Goal: Navigation & Orientation: Go to known website

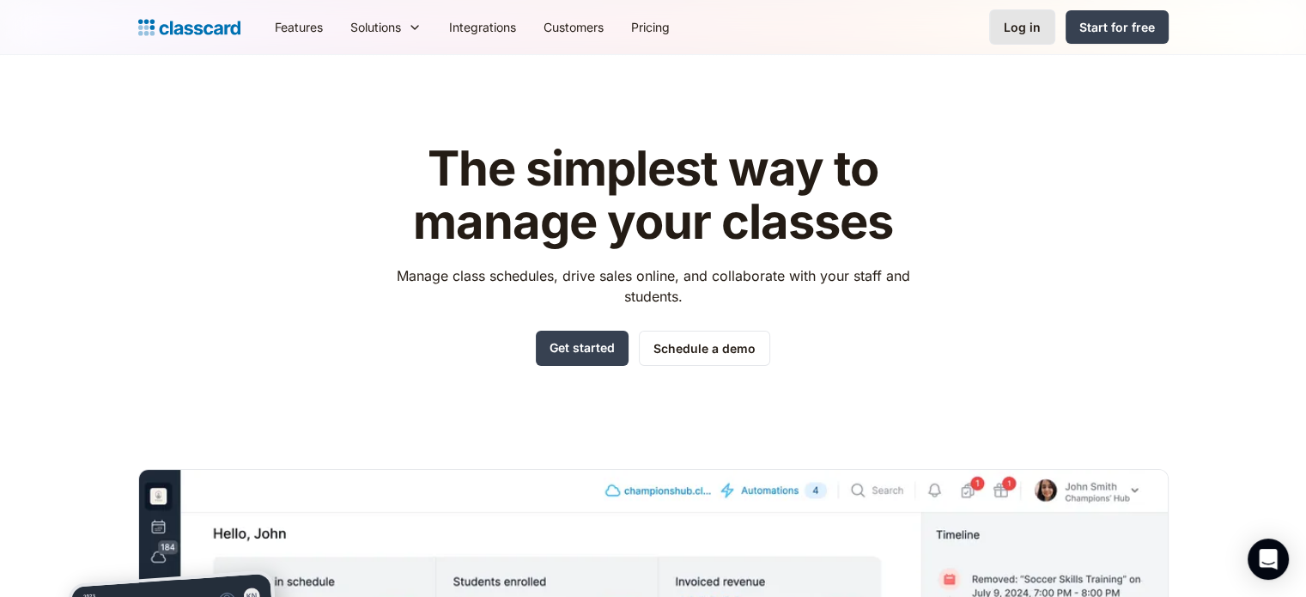
click at [1027, 27] on div "Log in" at bounding box center [1021, 27] width 37 height 18
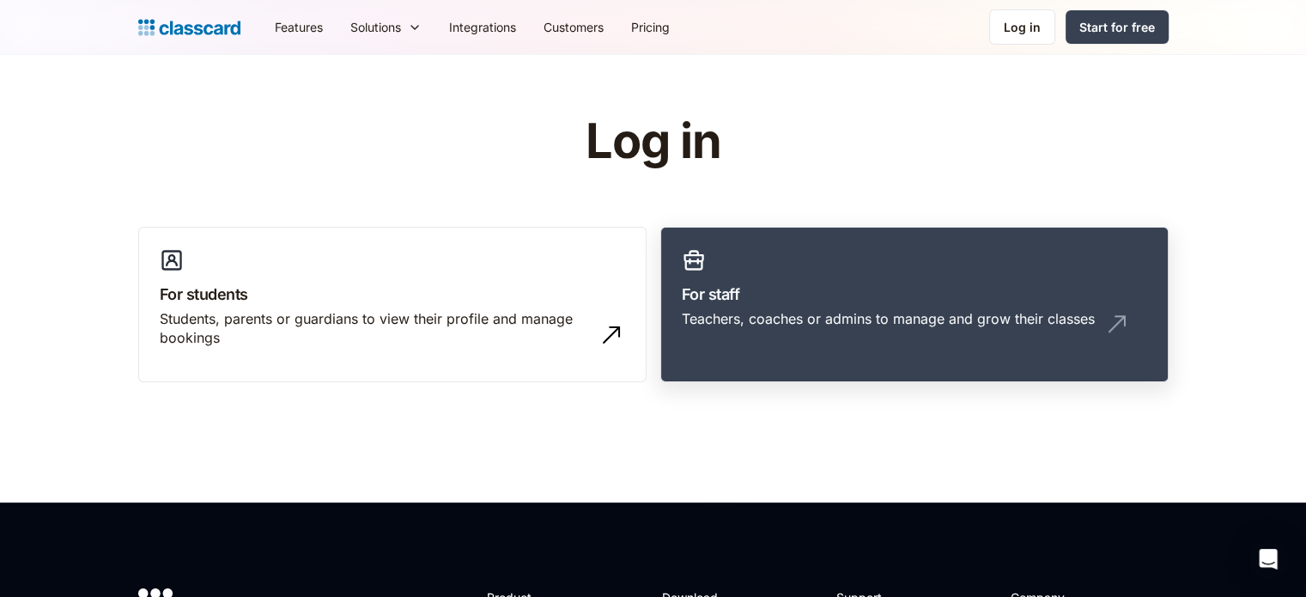
click at [951, 264] on link "For staff Teachers, coaches or admins to manage and grow their classes" at bounding box center [914, 305] width 508 height 156
